Goal: Task Accomplishment & Management: Use online tool/utility

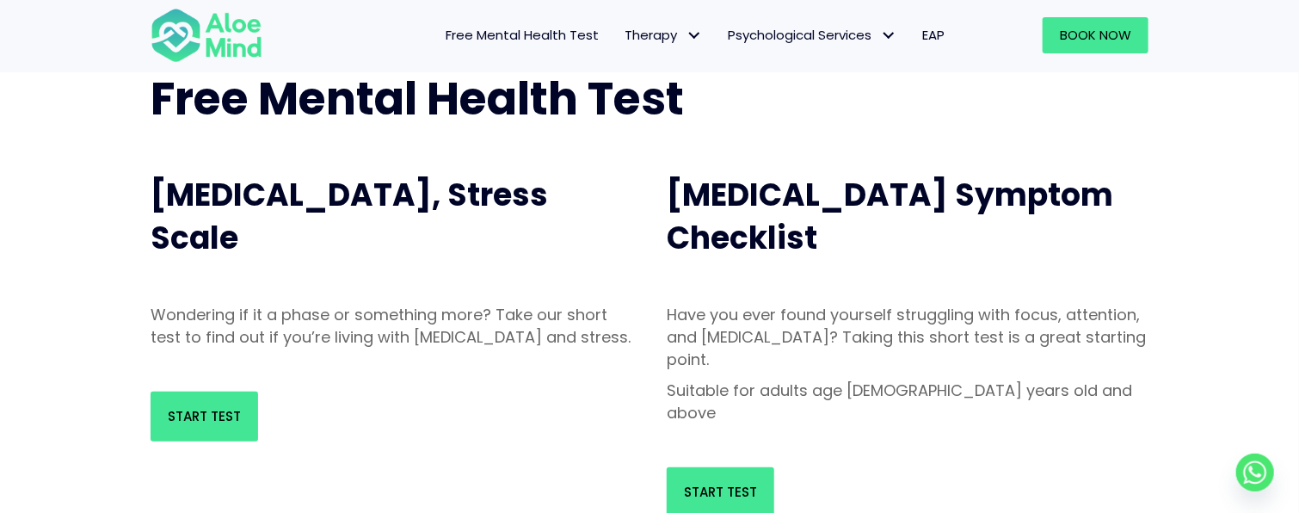
scroll to position [258, 0]
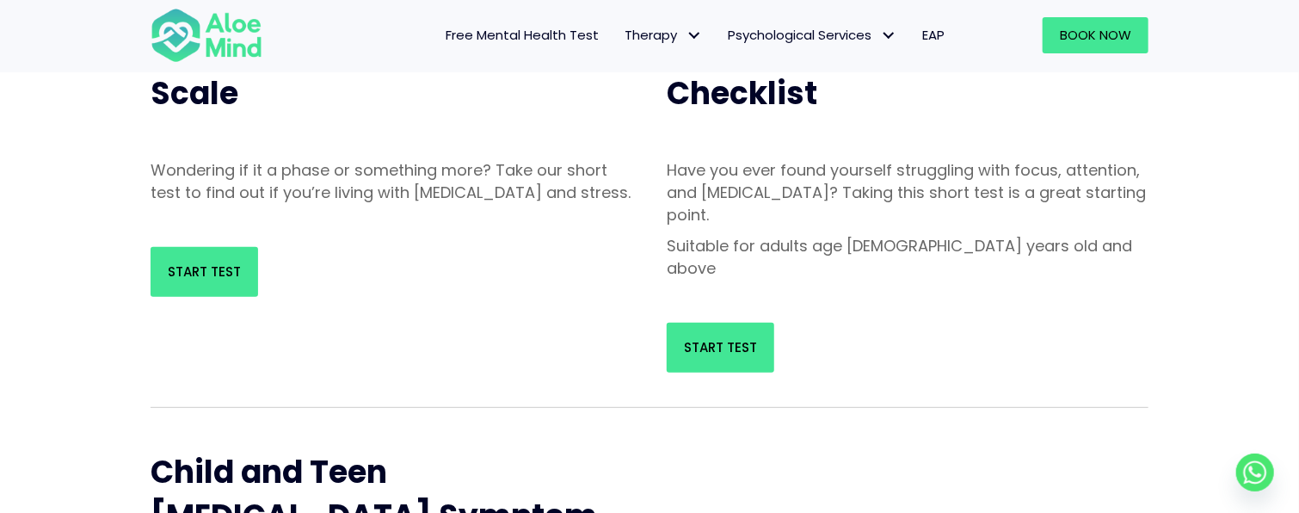
click at [241, 267] on div "Start Test" at bounding box center [391, 272] width 516 height 84
click at [224, 280] on span "Start Test" at bounding box center [204, 271] width 73 height 18
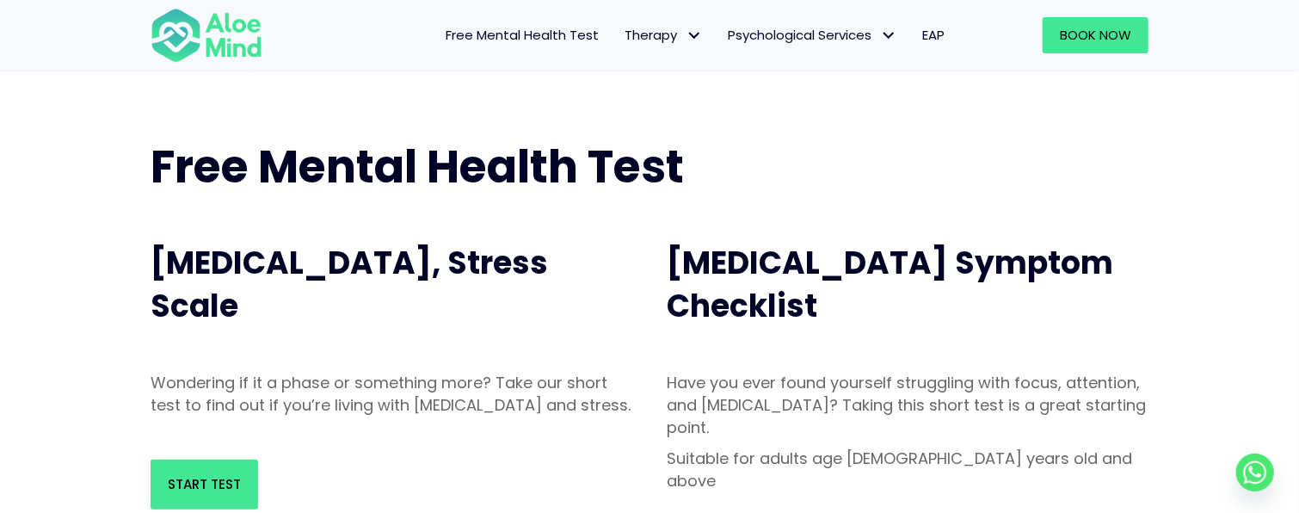
scroll to position [0, 0]
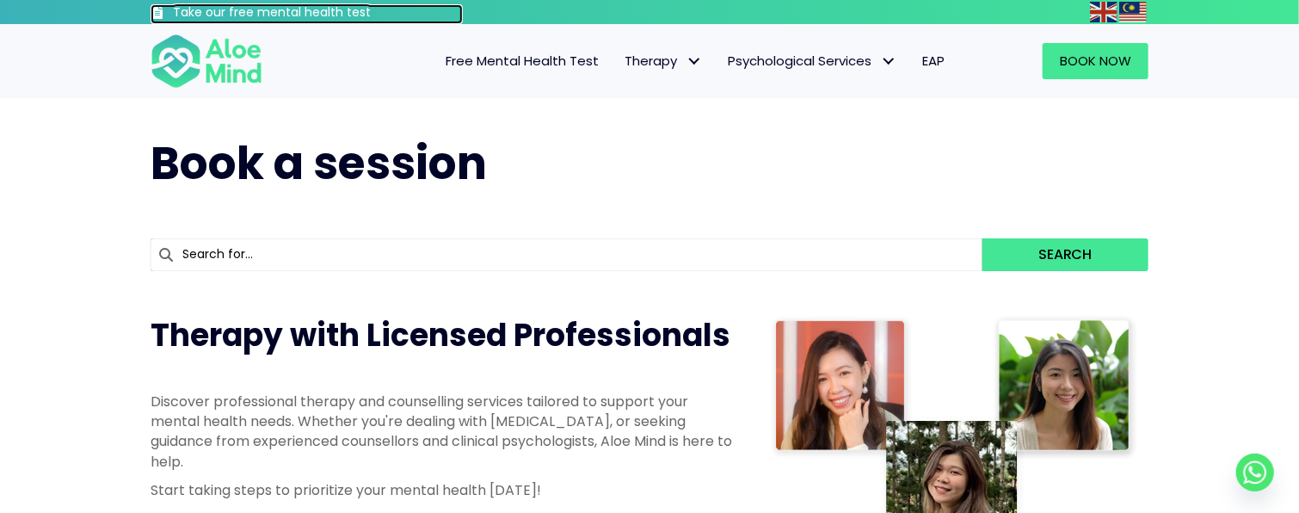
click at [292, 13] on h3 "Take our free mental health test" at bounding box center [318, 12] width 290 height 17
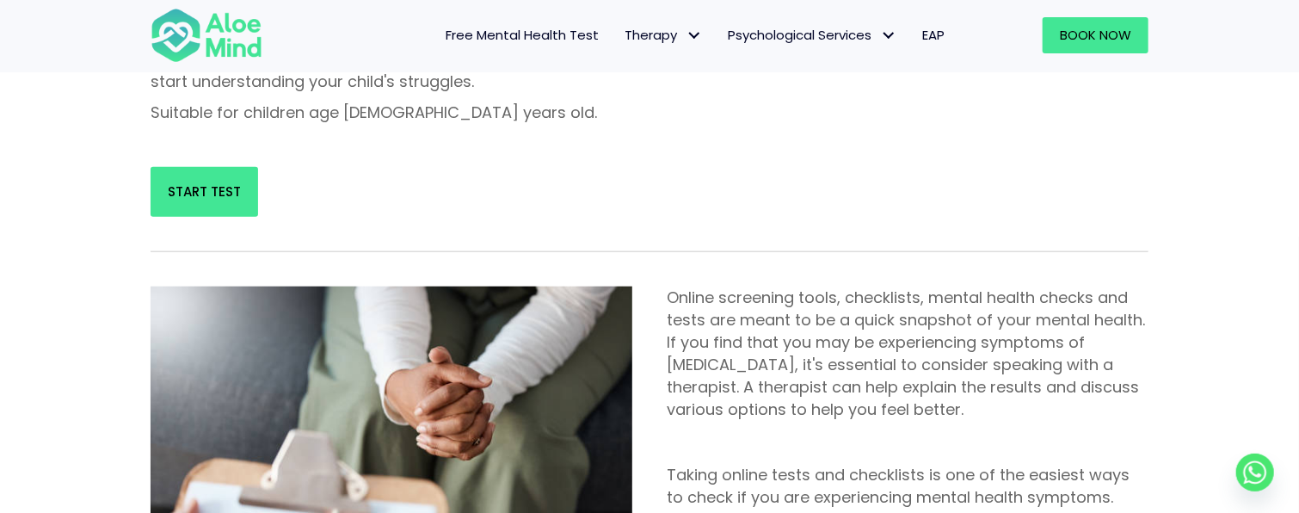
scroll to position [341, 0]
